Goal: Browse casually: Explore the website without a specific task or goal

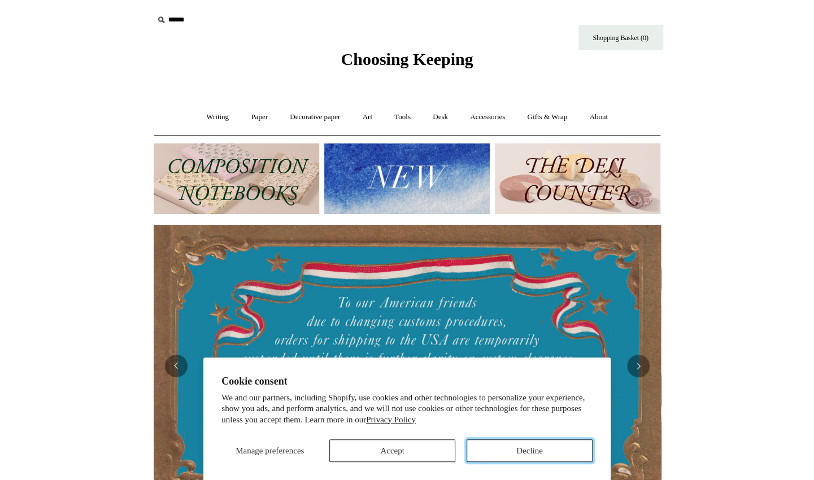
click at [544, 453] on button "Decline" at bounding box center [530, 451] width 126 height 23
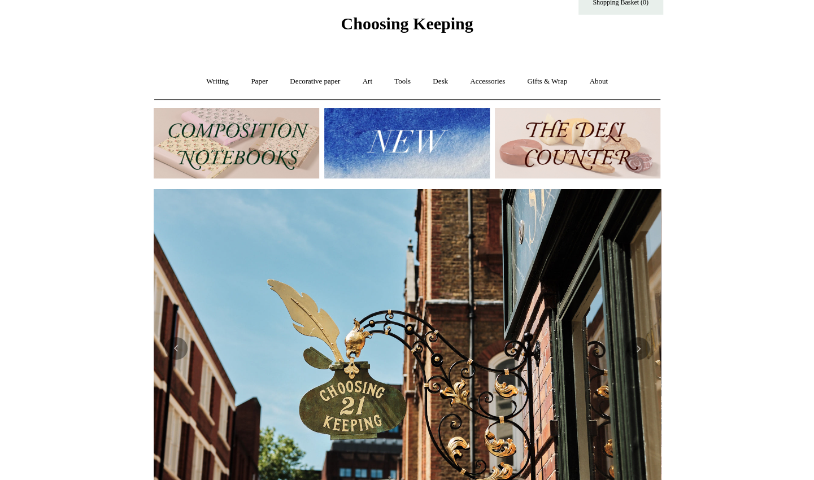
scroll to position [71, 0]
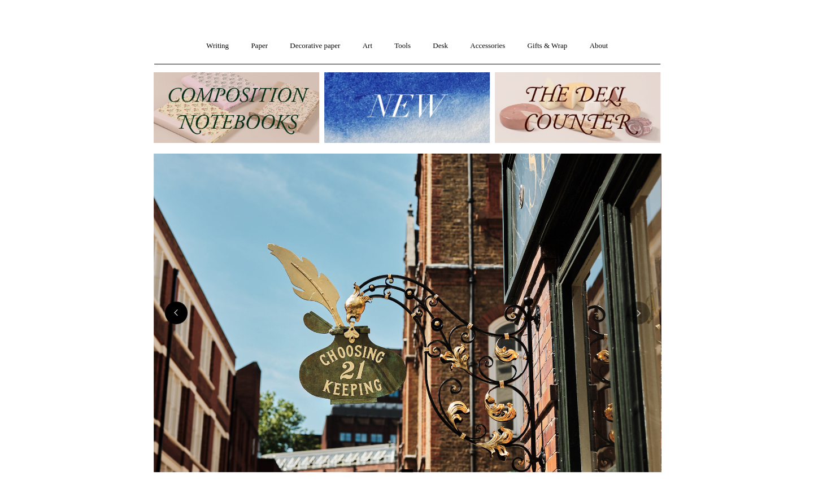
click at [184, 310] on button "Previous" at bounding box center [176, 313] width 23 height 23
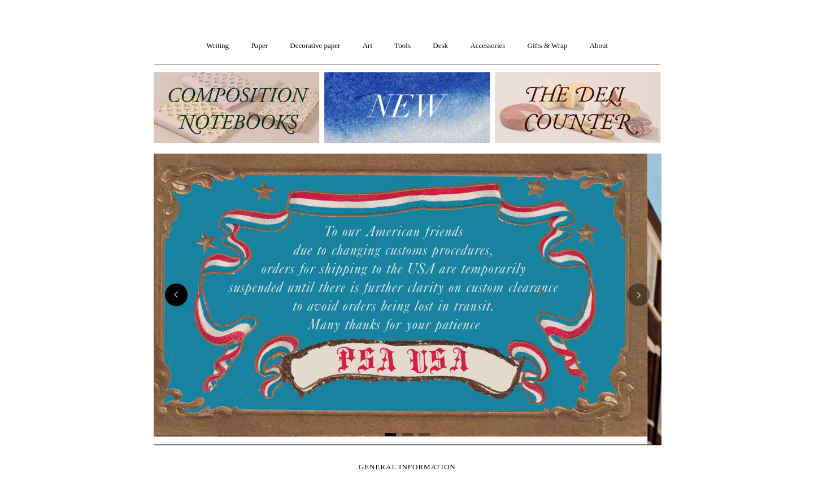
scroll to position [0, 0]
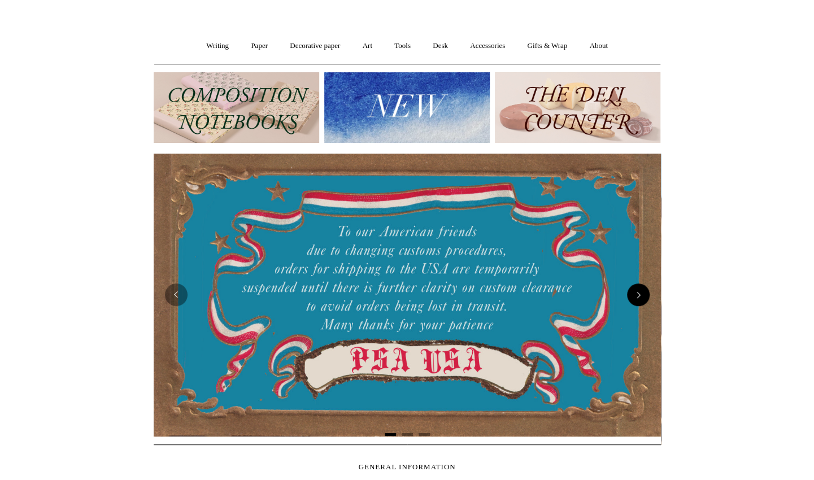
click at [639, 293] on button "Next" at bounding box center [638, 295] width 23 height 23
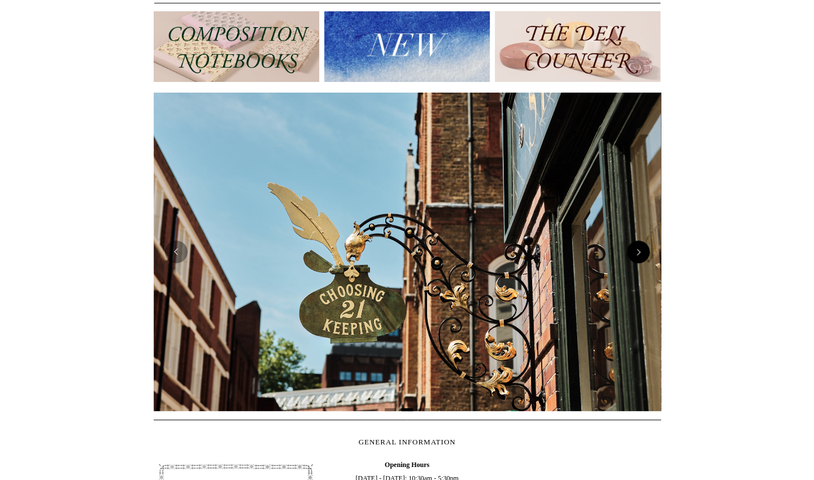
scroll to position [148, 0]
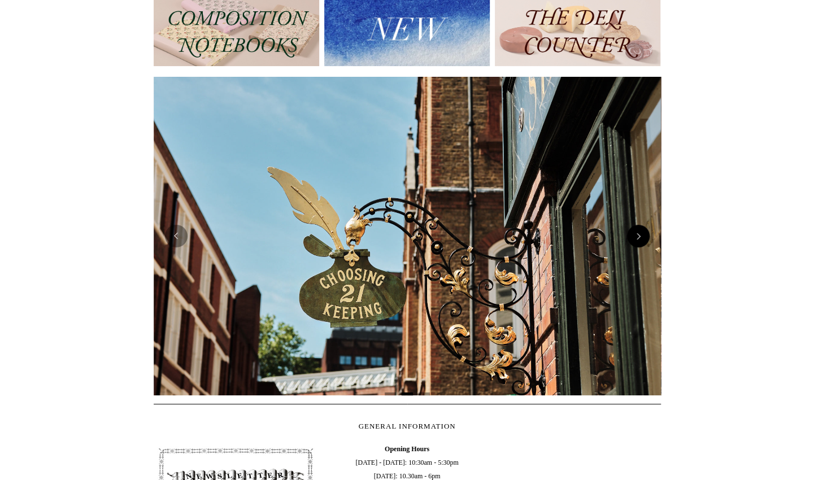
click at [638, 243] on button "Next" at bounding box center [638, 236] width 23 height 23
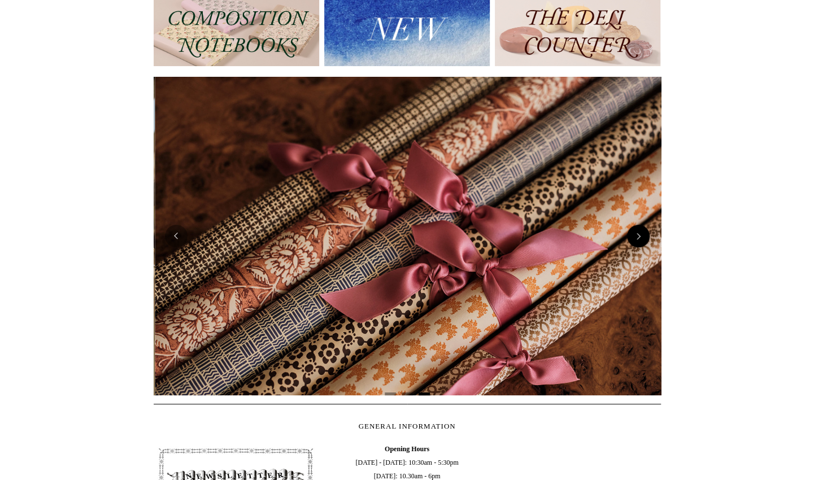
scroll to position [0, 1015]
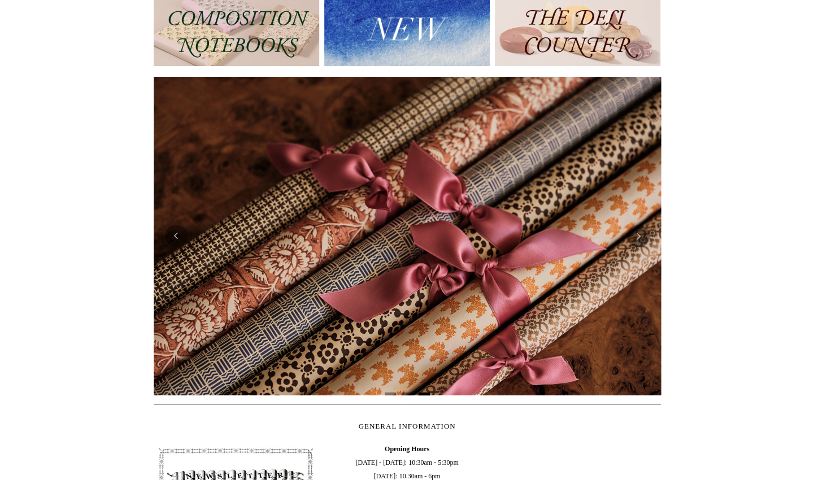
click at [652, 236] on img at bounding box center [408, 236] width 508 height 319
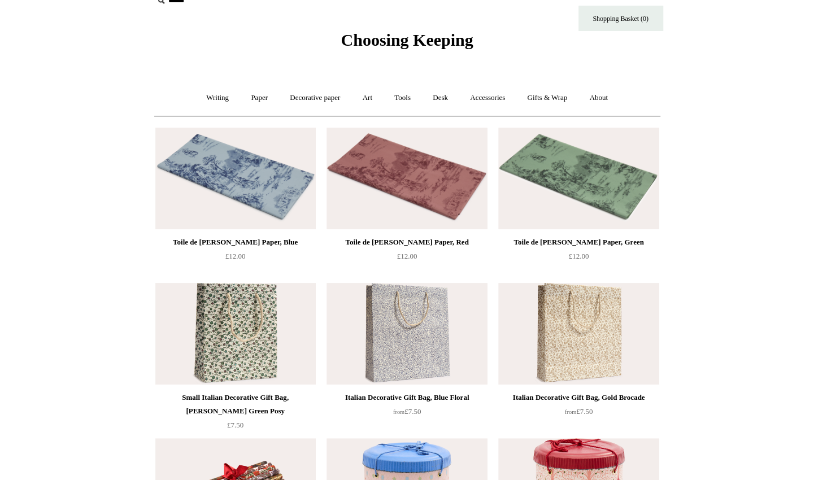
scroll to position [19, 0]
click at [197, 85] on link "Writing +" at bounding box center [217, 99] width 43 height 30
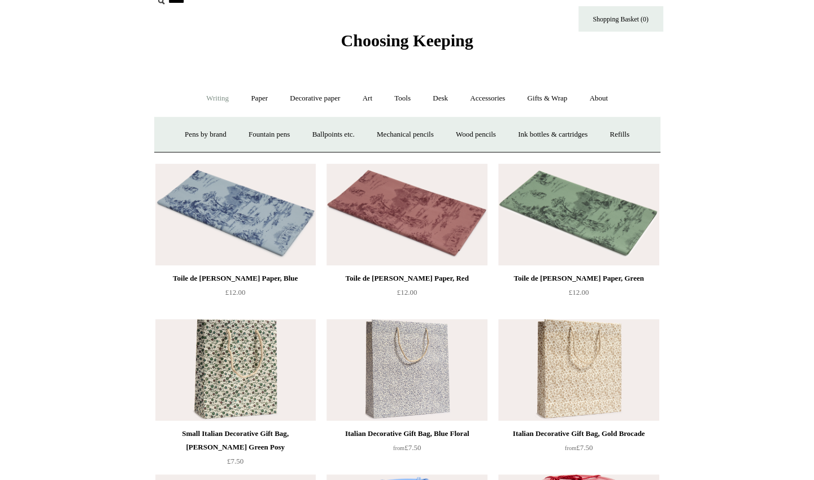
click at [210, 90] on link "Writing -" at bounding box center [217, 99] width 43 height 30
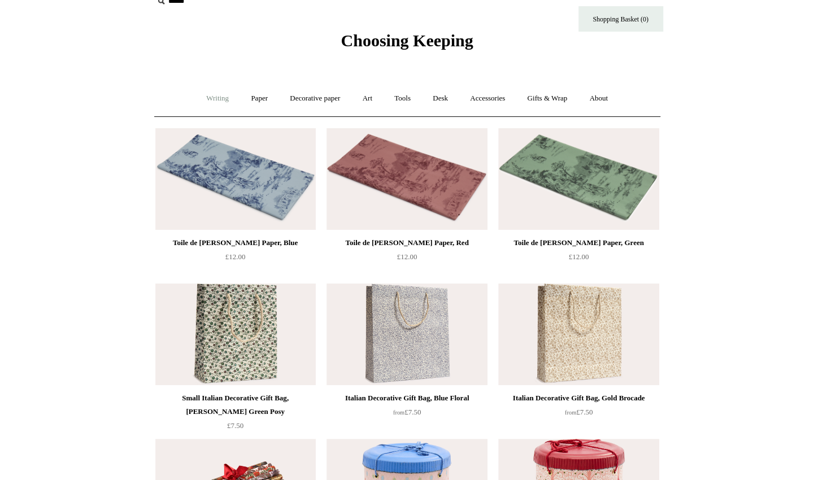
click at [214, 93] on link "Writing +" at bounding box center [217, 99] width 43 height 30
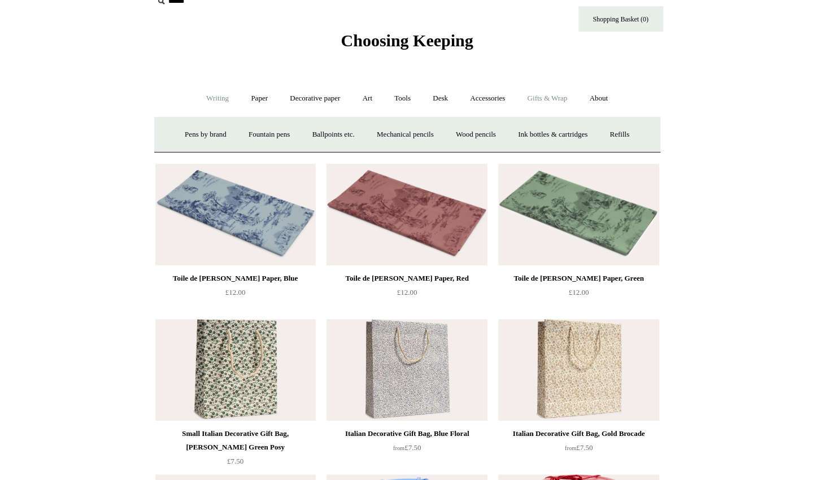
click at [563, 92] on link "Gifts & Wrap +" at bounding box center [547, 99] width 60 height 30
click at [528, 135] on link "Stickers" at bounding box center [525, 135] width 44 height 30
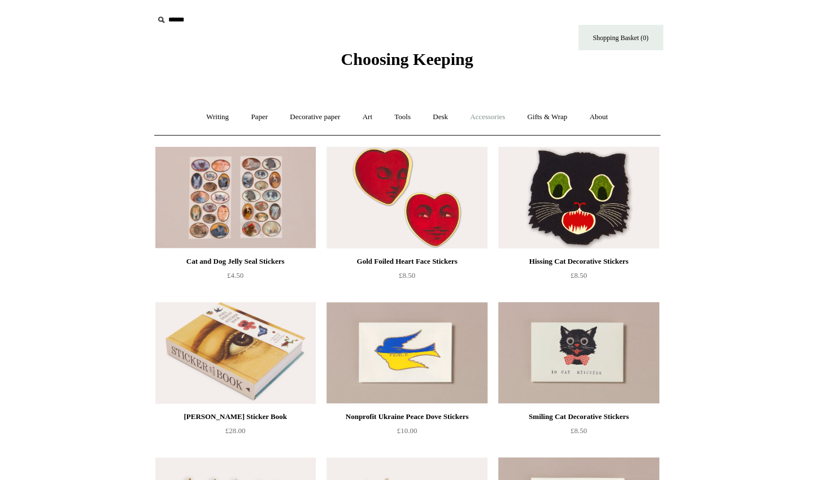
click at [489, 110] on link "Accessories +" at bounding box center [487, 117] width 55 height 30
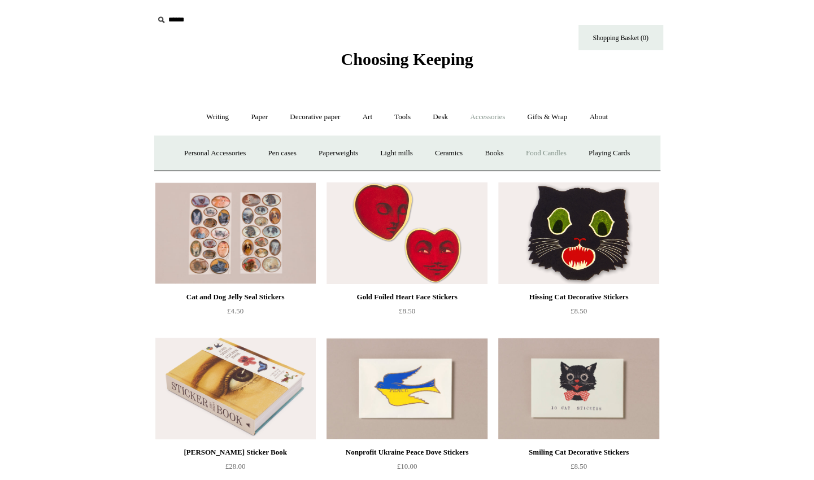
click at [553, 139] on link "Food Candles" at bounding box center [546, 153] width 61 height 30
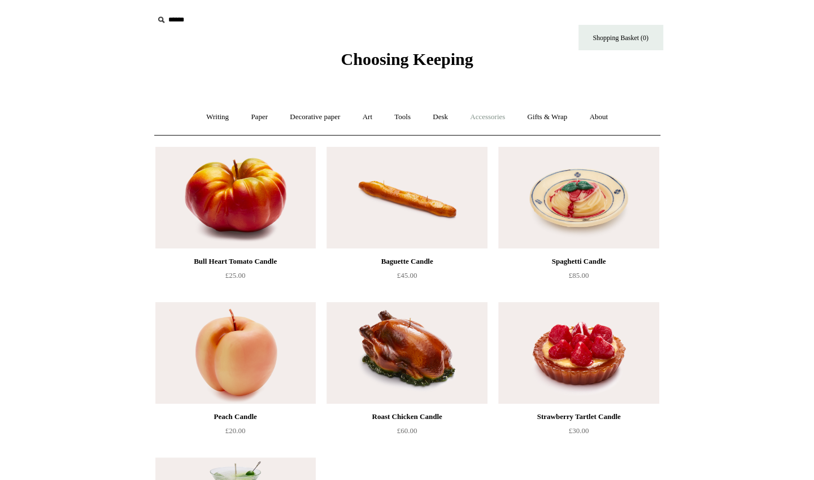
click at [490, 119] on link "Accessories +" at bounding box center [487, 117] width 55 height 30
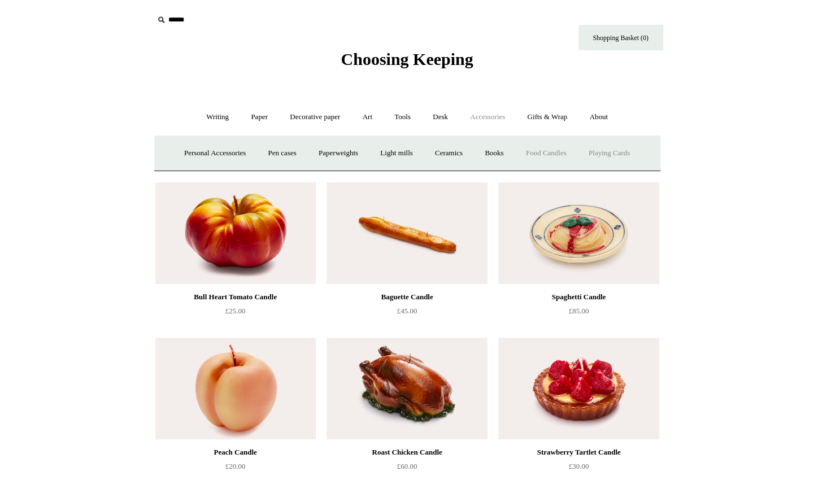
click at [623, 154] on link "Playing Cards" at bounding box center [610, 153] width 62 height 30
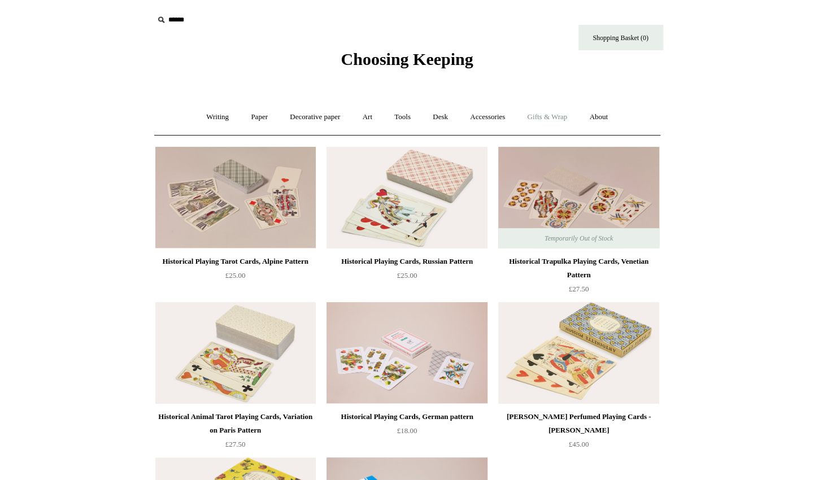
click at [572, 104] on link "Gifts & Wrap +" at bounding box center [547, 117] width 60 height 30
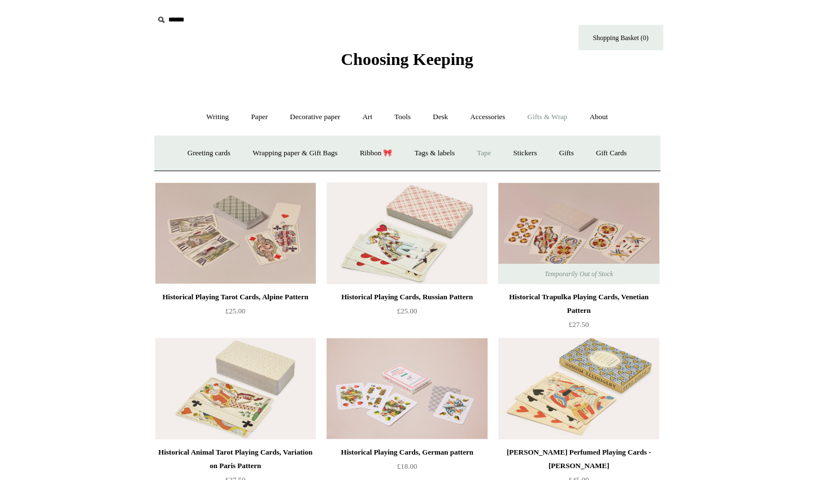
click at [491, 159] on link "Tape" at bounding box center [484, 153] width 34 height 30
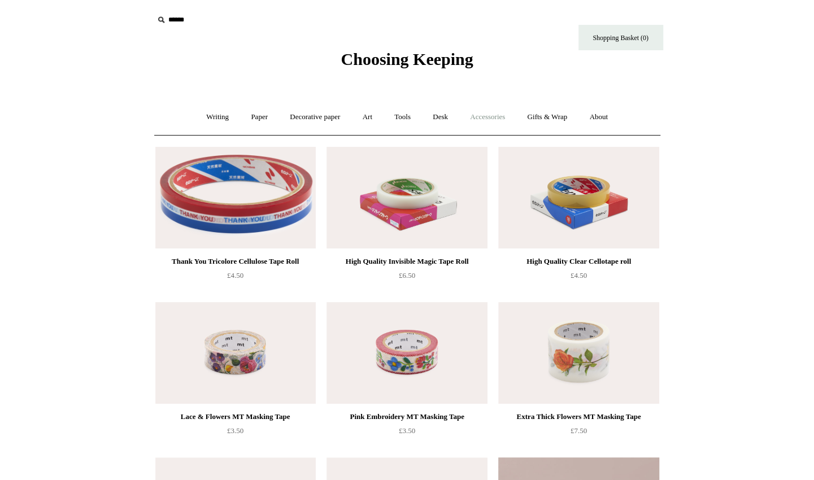
click at [503, 115] on link "Accessories +" at bounding box center [487, 117] width 55 height 30
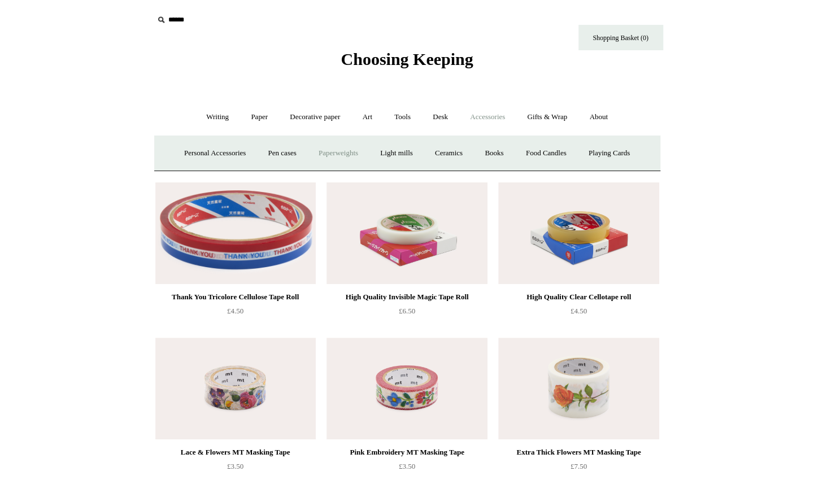
click at [346, 165] on link "Paperweights +" at bounding box center [339, 153] width 60 height 30
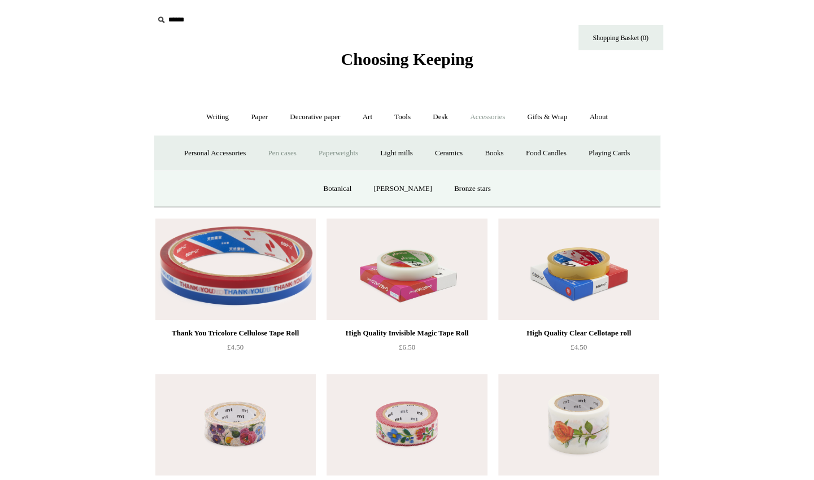
click at [279, 162] on link "Pen cases" at bounding box center [282, 153] width 49 height 30
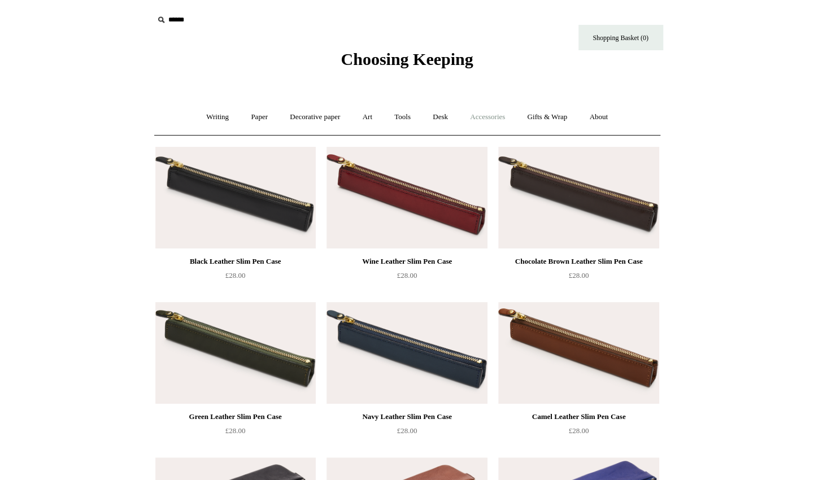
click at [508, 116] on link "Accessories +" at bounding box center [487, 117] width 55 height 30
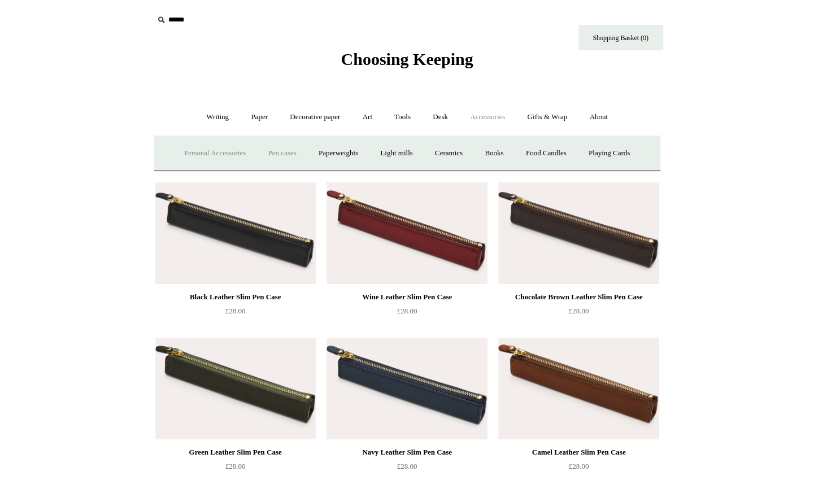
click at [227, 146] on link "Personal Accessories +" at bounding box center [215, 153] width 82 height 30
